Goal: Navigation & Orientation: Understand site structure

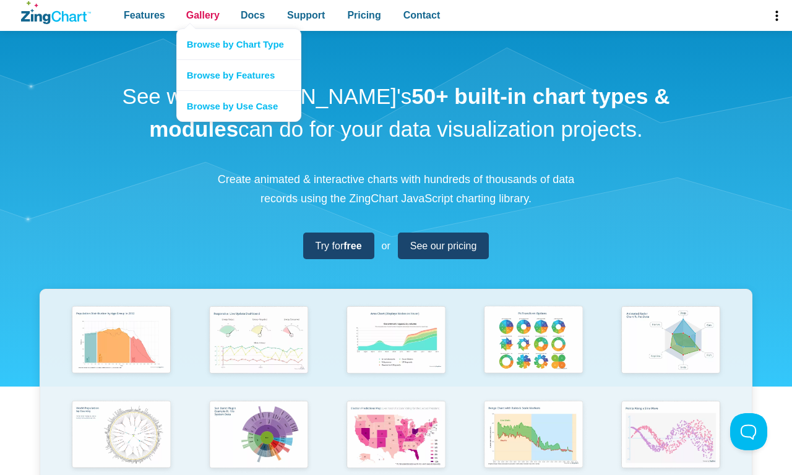
click at [202, 15] on span "Gallery" at bounding box center [202, 15] width 33 height 17
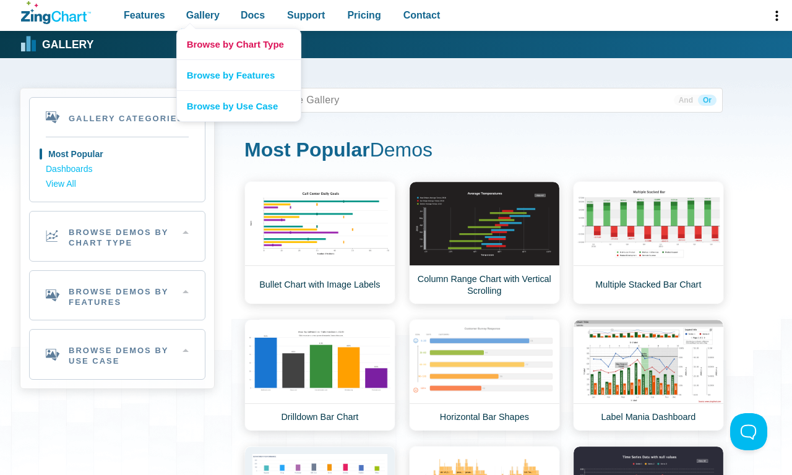
click at [238, 44] on link "Browse by Chart Type" at bounding box center [239, 44] width 124 height 30
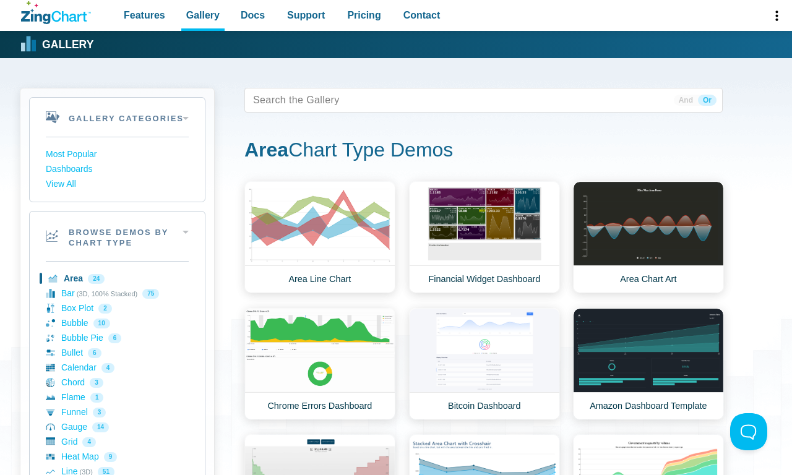
click at [117, 236] on h2 "Browse Demos By Chart Type" at bounding box center [117, 237] width 175 height 50
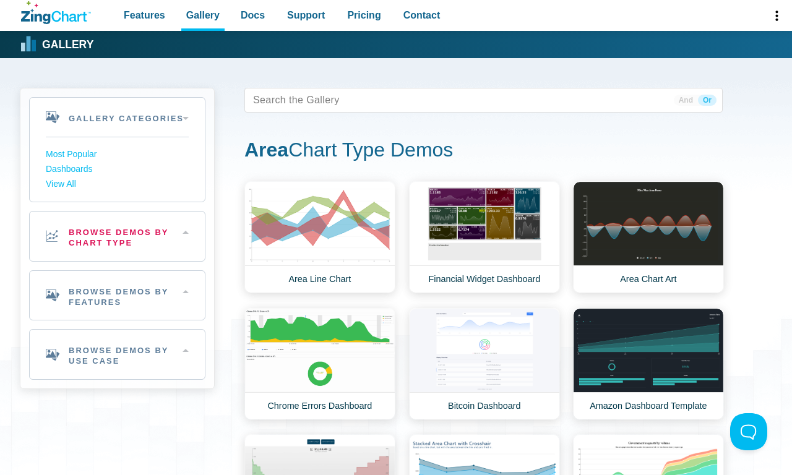
click at [117, 355] on h2 "Browse Demos By Use Case" at bounding box center [117, 355] width 175 height 50
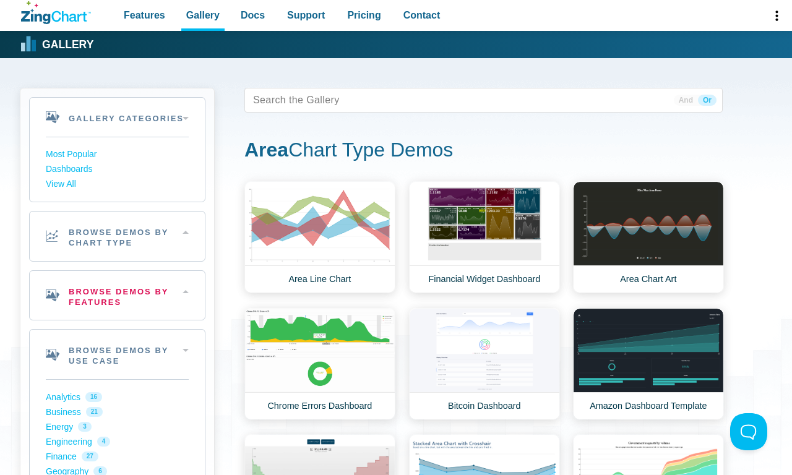
click at [117, 295] on h2 "Browse Demos By Features" at bounding box center [117, 296] width 175 height 50
